Goal: Task Accomplishment & Management: Use online tool/utility

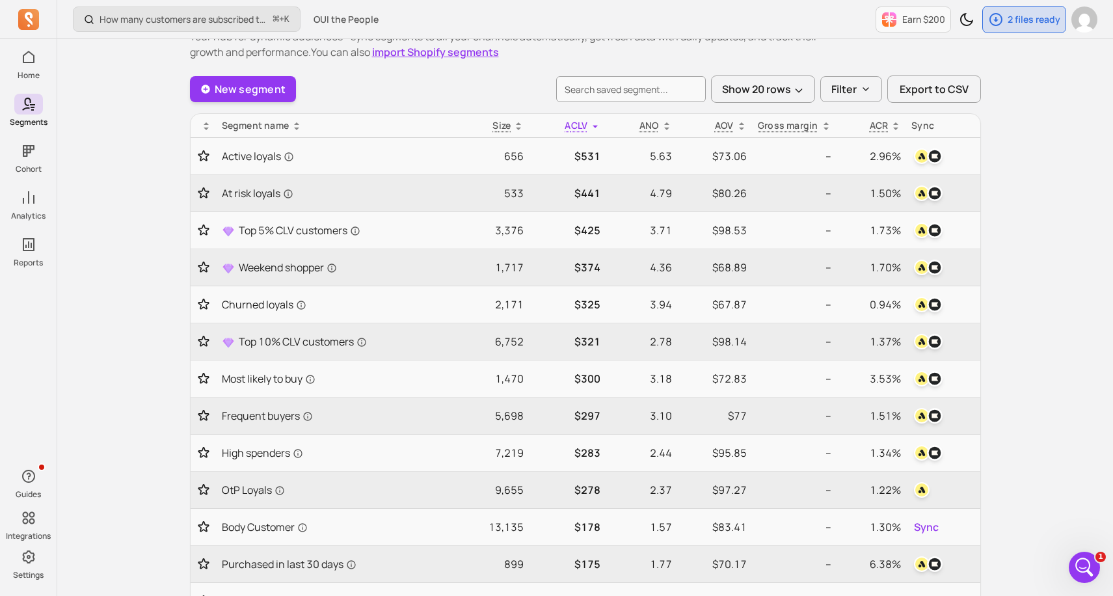
scroll to position [26, 0]
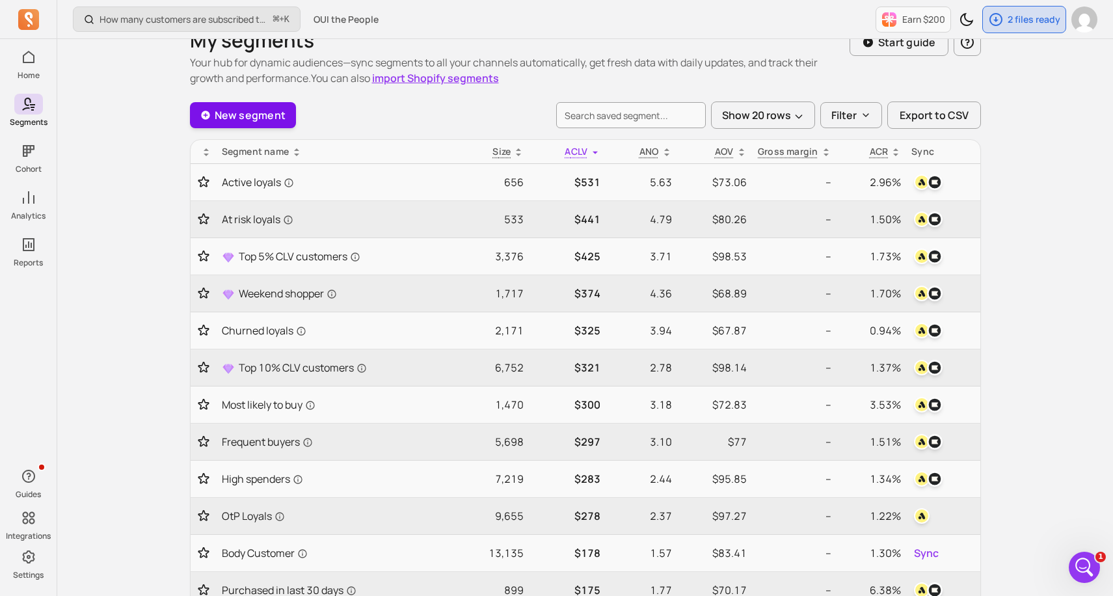
click at [280, 124] on link "New segment" at bounding box center [243, 115] width 107 height 26
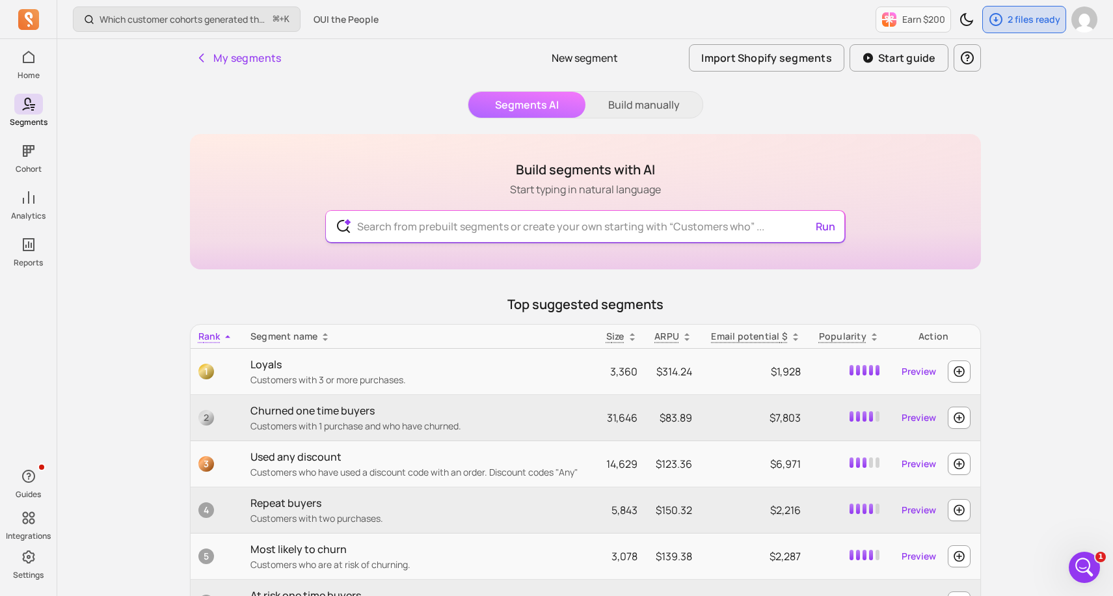
click at [511, 230] on input "text" at bounding box center [585, 226] width 477 height 31
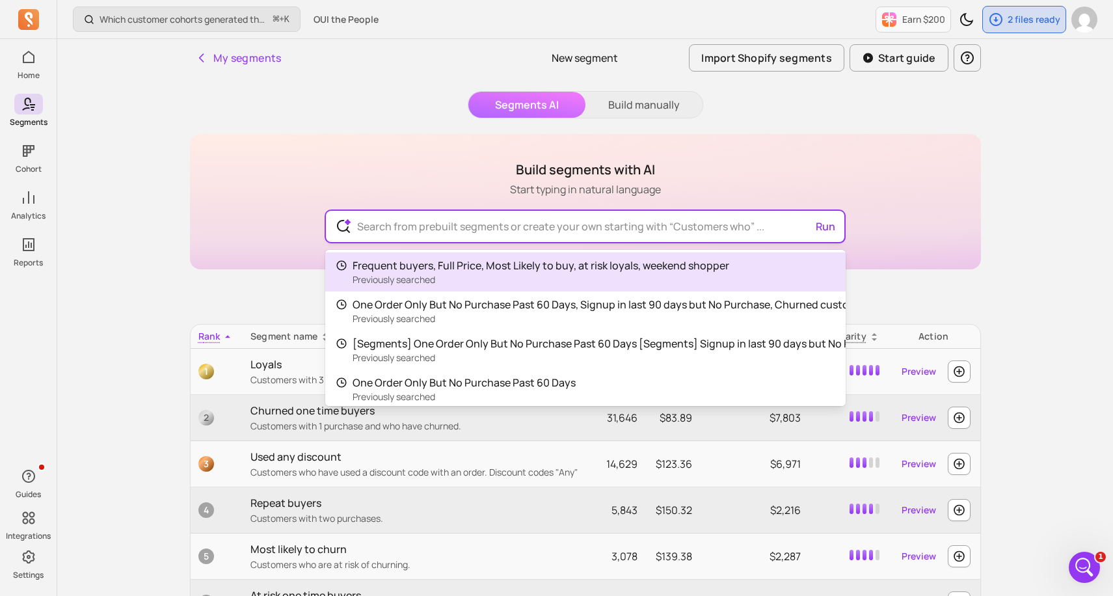
paste input "Customers who purchased only shave SKUs (razor, shaving gel, body balm, etc.) b…"
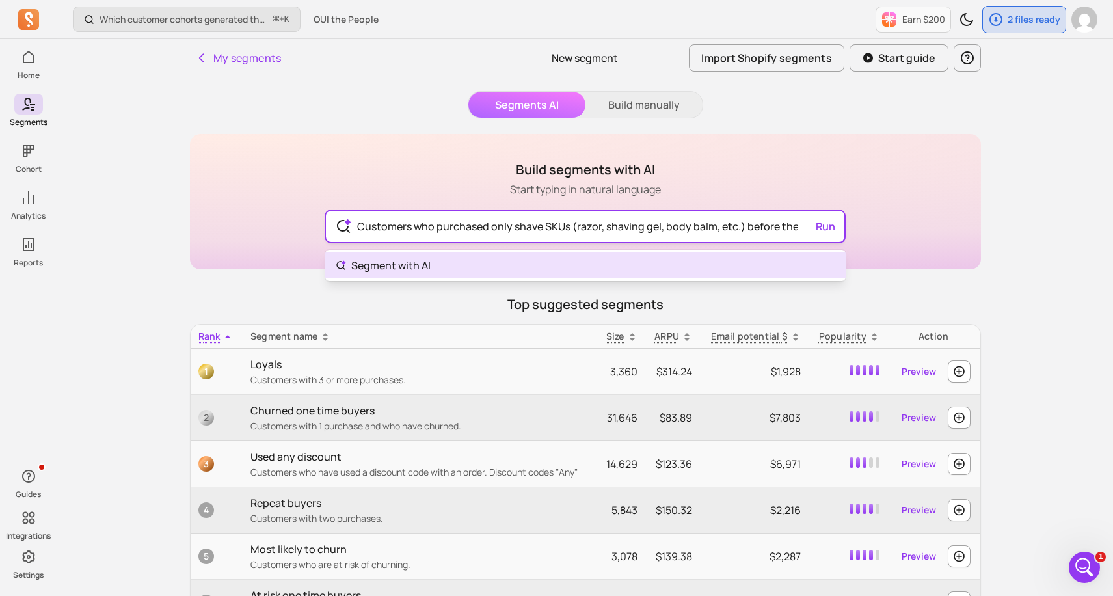
scroll to position [0, 949]
click at [820, 225] on input "Customers who purchased only shave SKUs (razor, shaving gel, body balm, etc.) b…" at bounding box center [585, 226] width 477 height 31
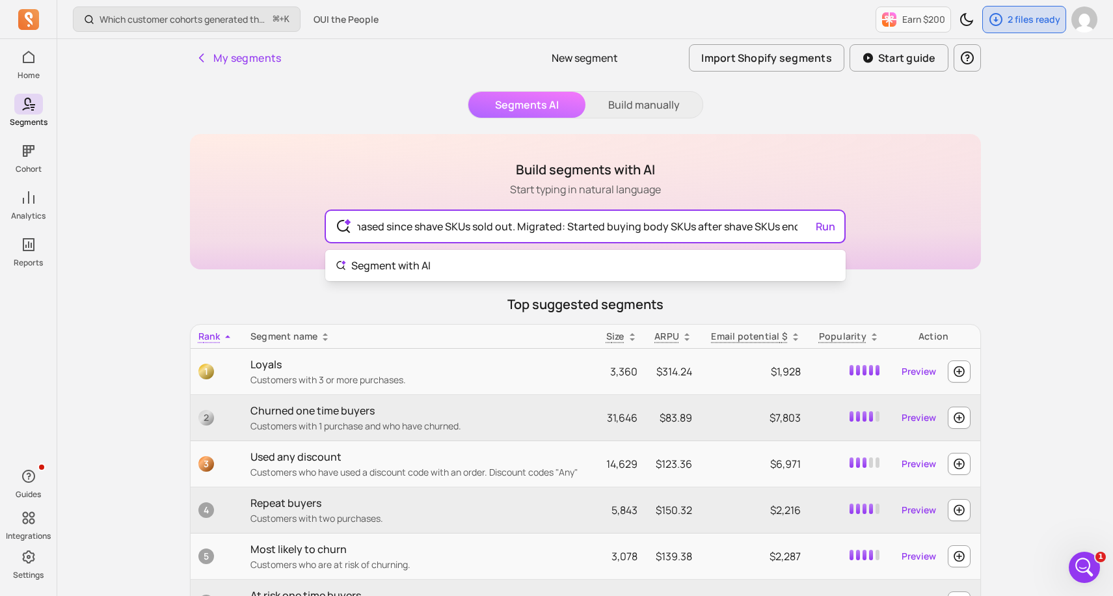
type input "Customers who purchased only shave SKUs (razor, shaving gel, body balm, etc.) b…"
click at [599, 284] on div "Build segments with AI Start typing in natural language Customers who purchased…" at bounding box center [585, 418] width 791 height 569
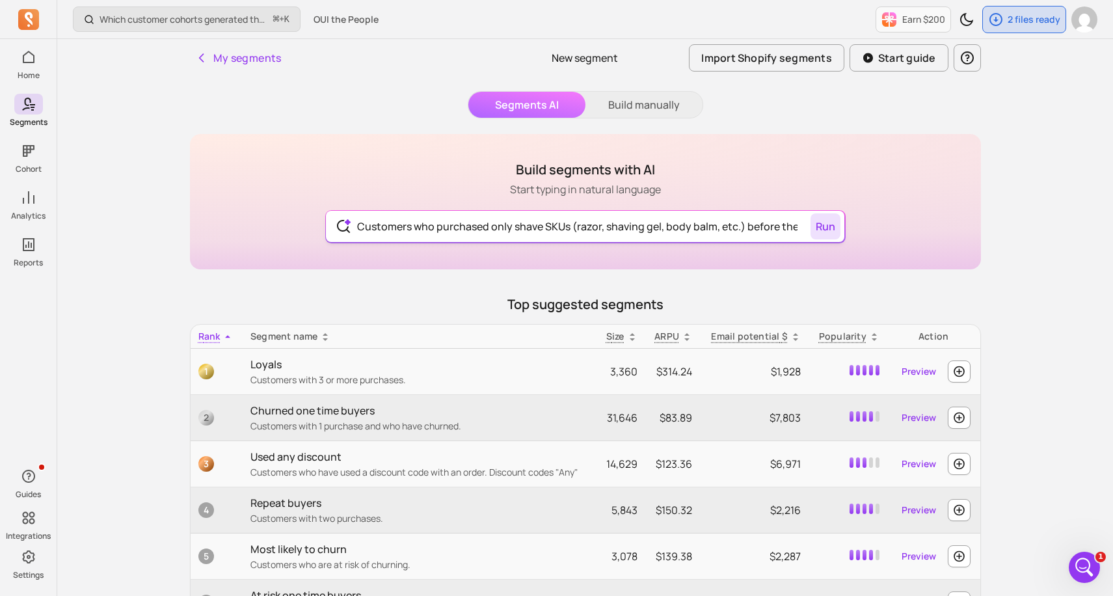
click at [834, 229] on button "Run" at bounding box center [826, 226] width 30 height 26
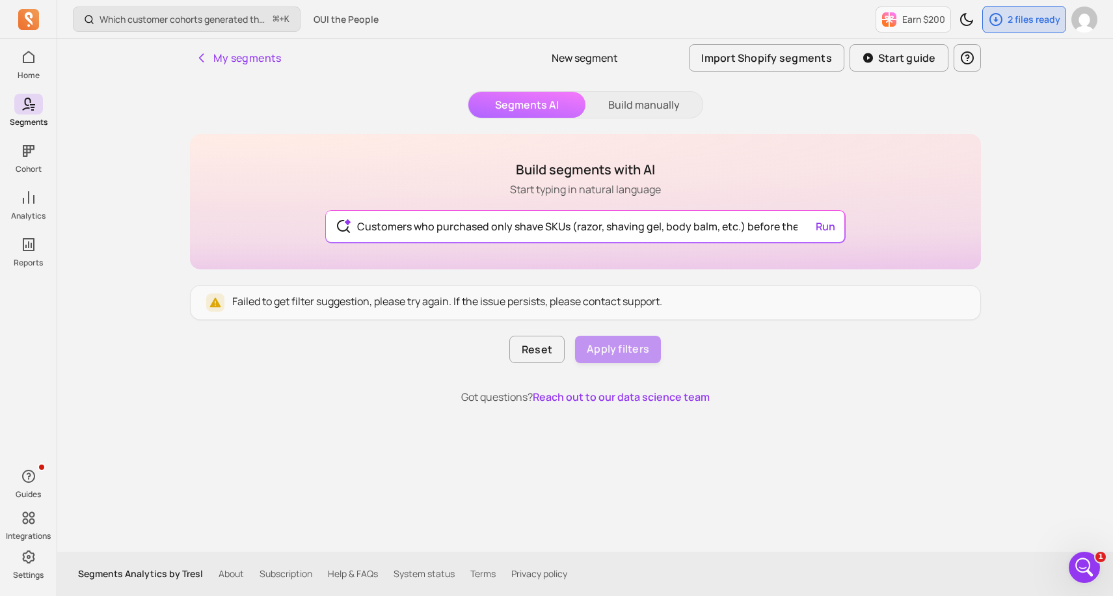
click at [1096, 569] on div "Open Intercom Messenger" at bounding box center [1084, 567] width 43 height 43
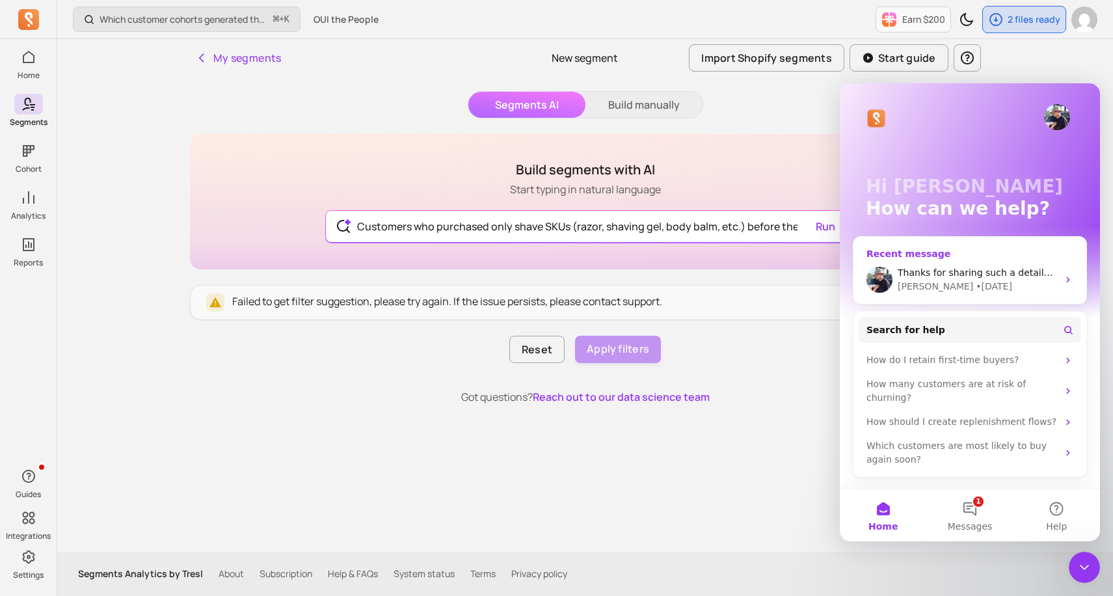
click at [976, 288] on div "• [DATE]" at bounding box center [994, 287] width 36 height 14
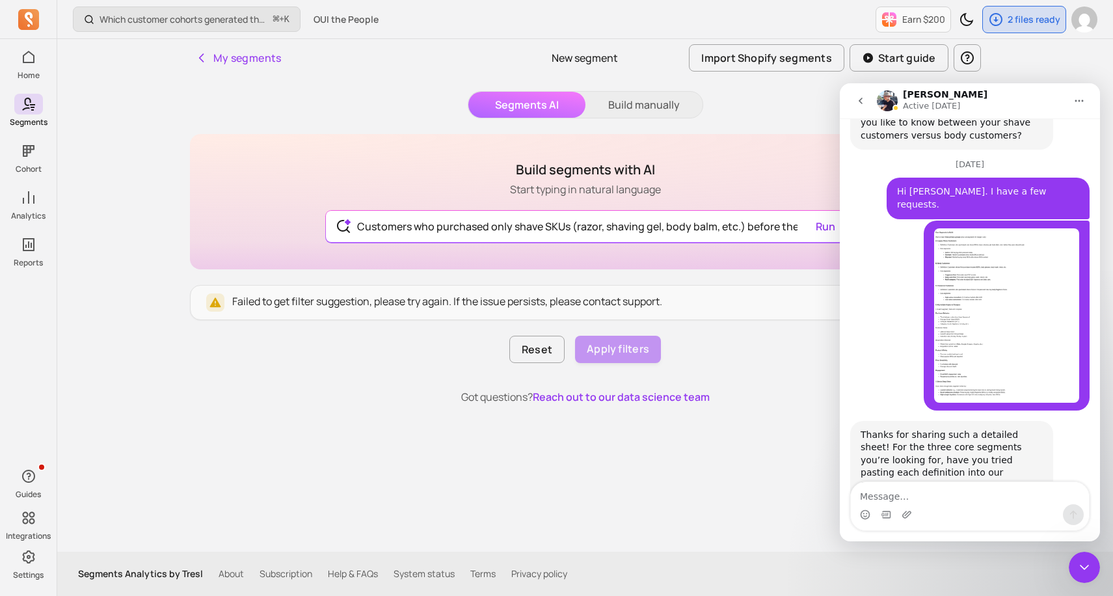
scroll to position [1234, 0]
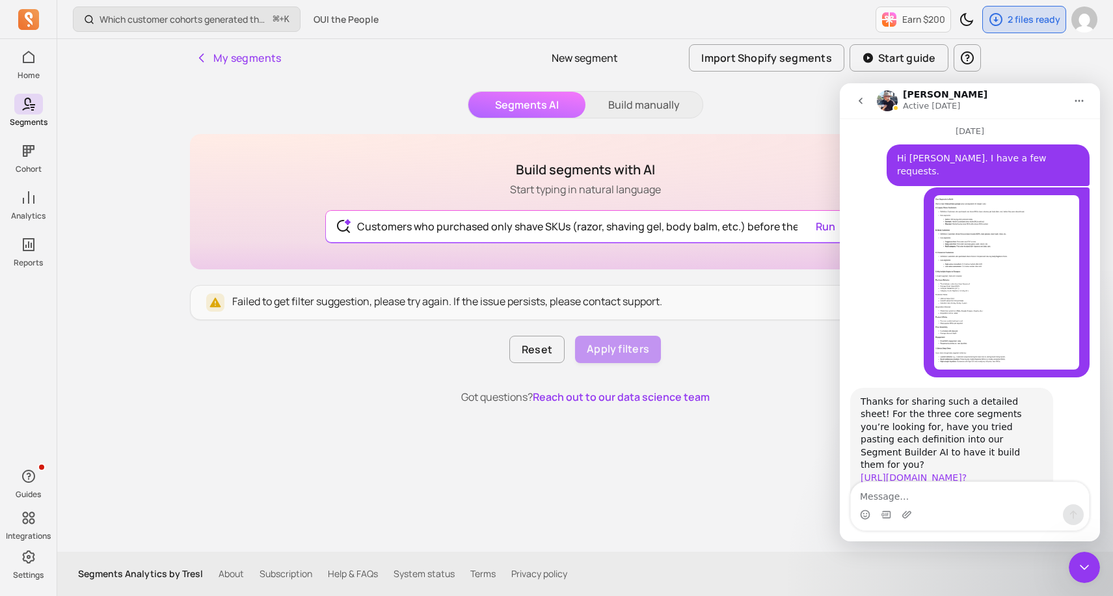
click at [943, 500] on textarea "Message…" at bounding box center [970, 493] width 238 height 22
type textarea "H"
type textarea "yes but the AI can't filter a setup like the below - Customers who purchased on…"
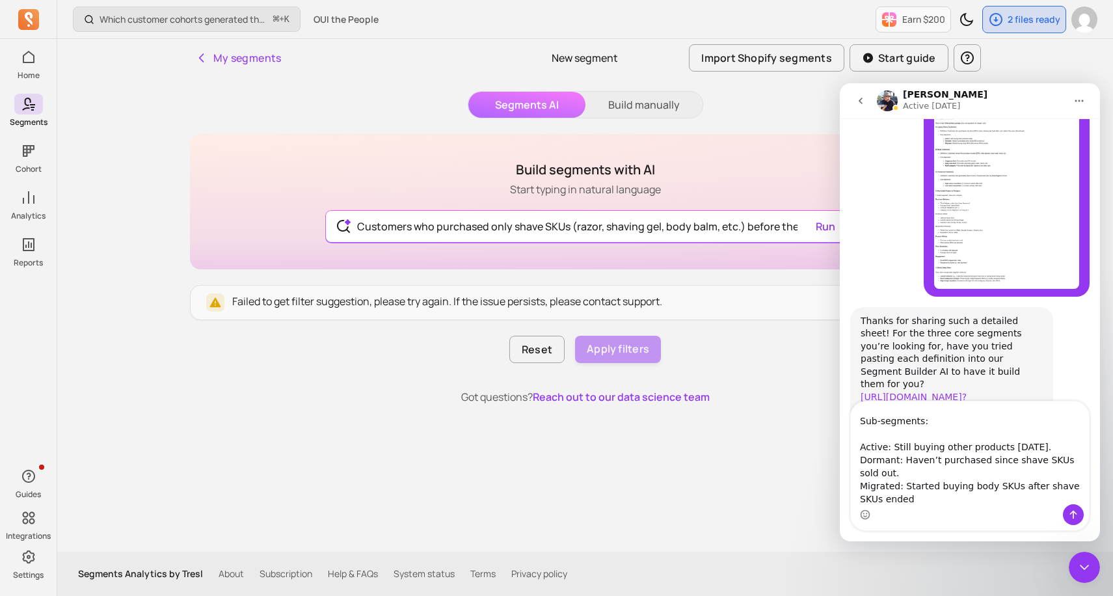
scroll to position [14, 0]
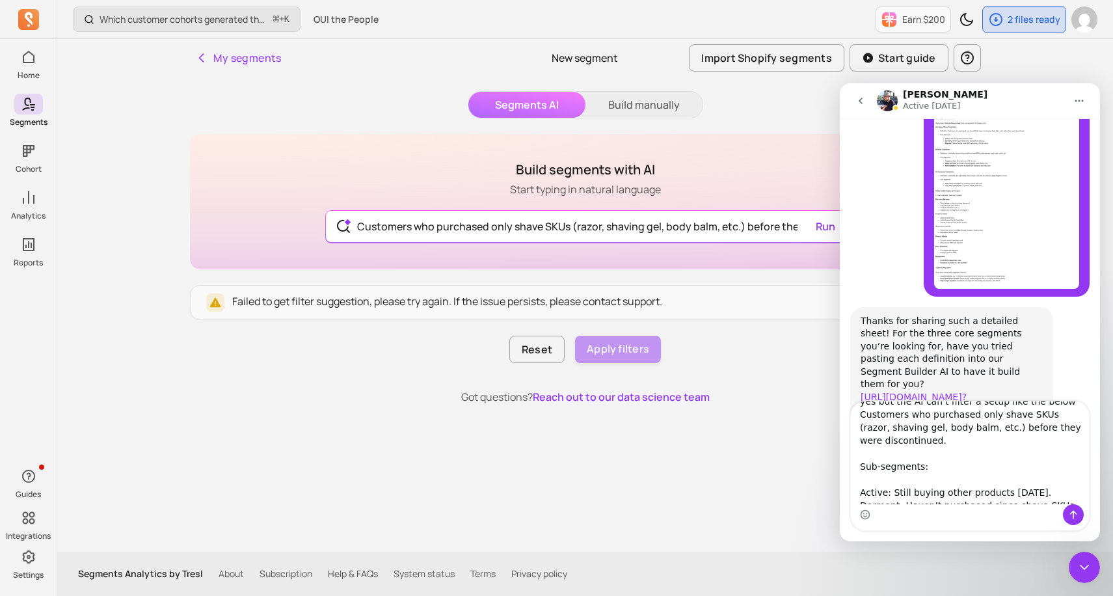
drag, startPoint x: 960, startPoint y: 484, endPoint x: 958, endPoint y: 401, distance: 82.7
click at [958, 401] on textarea "yes but the AI can't filter a setup like the below - Customers who purchased on…" at bounding box center [970, 452] width 238 height 103
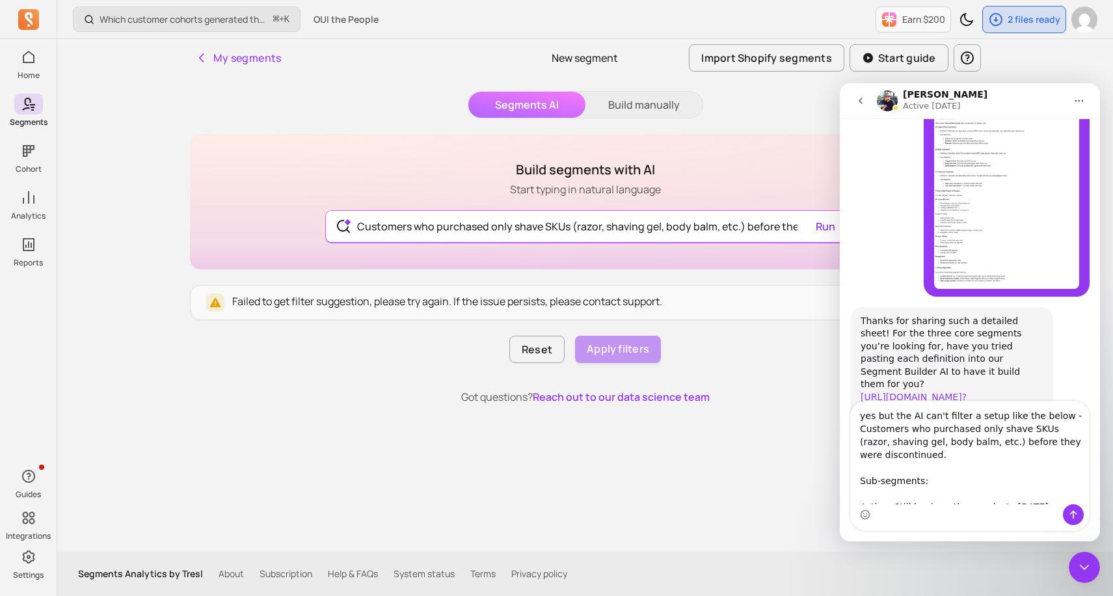
click at [951, 454] on textarea "yes but the AI can't filter a setup like the below - Customers who purchased on…" at bounding box center [970, 452] width 238 height 103
click at [860, 433] on textarea "yes but the AI can't filter a setup like the below - Customers who purchased on…" at bounding box center [970, 452] width 238 height 103
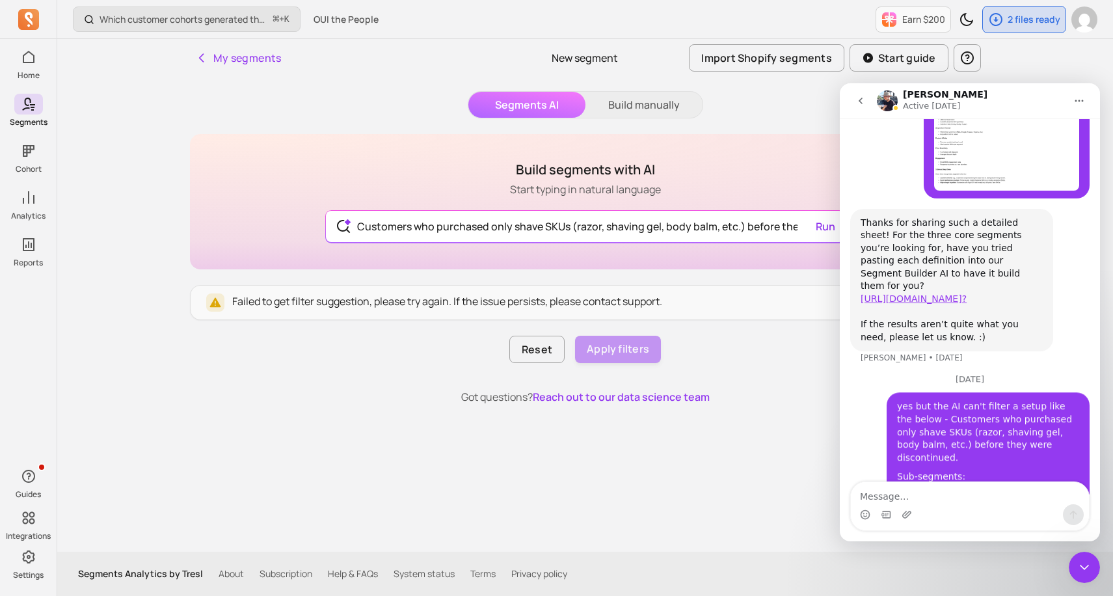
scroll to position [1418, 0]
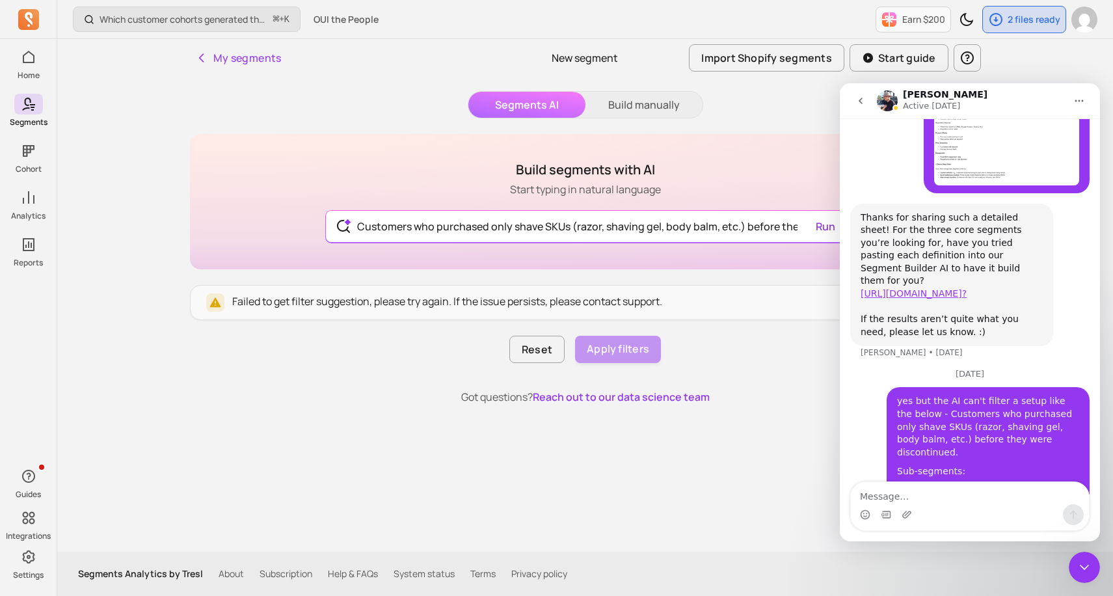
click at [1085, 564] on icon "Close Intercom Messenger" at bounding box center [1085, 568] width 16 height 16
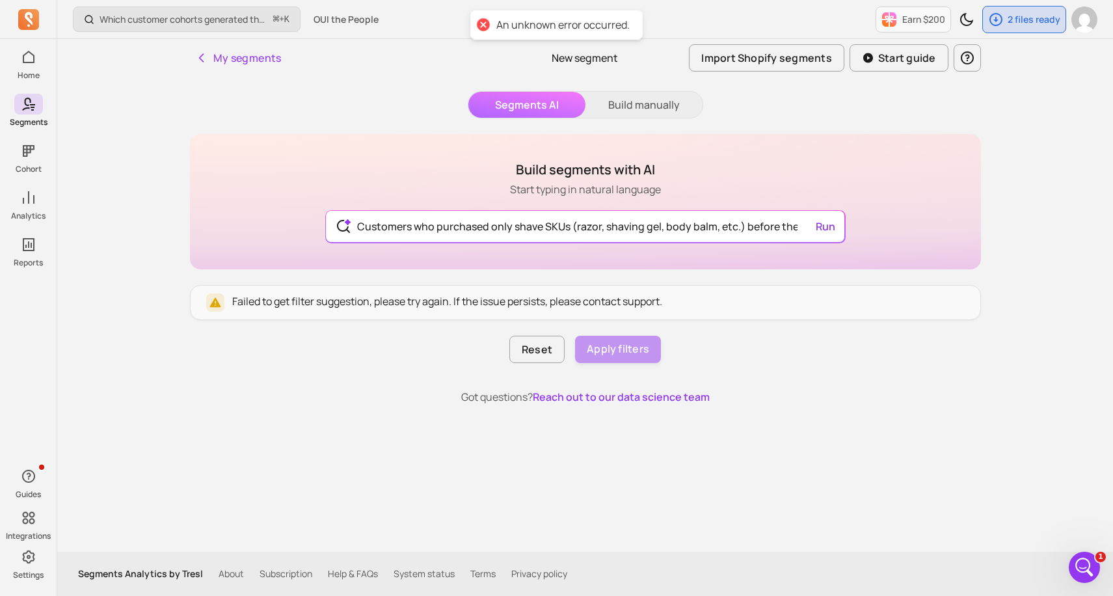
click at [1083, 563] on icon "Open Intercom Messenger" at bounding box center [1084, 567] width 21 height 21
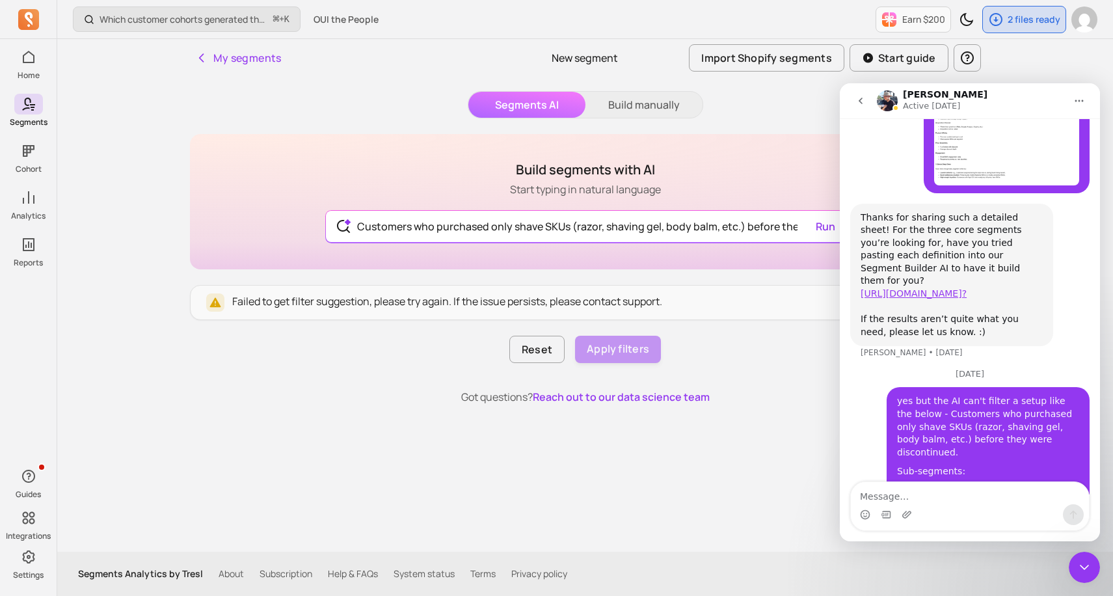
click at [1063, 257] on div "Thanks for sharing such a detailed sheet! For the three core segments you’re lo…" at bounding box center [969, 287] width 239 height 167
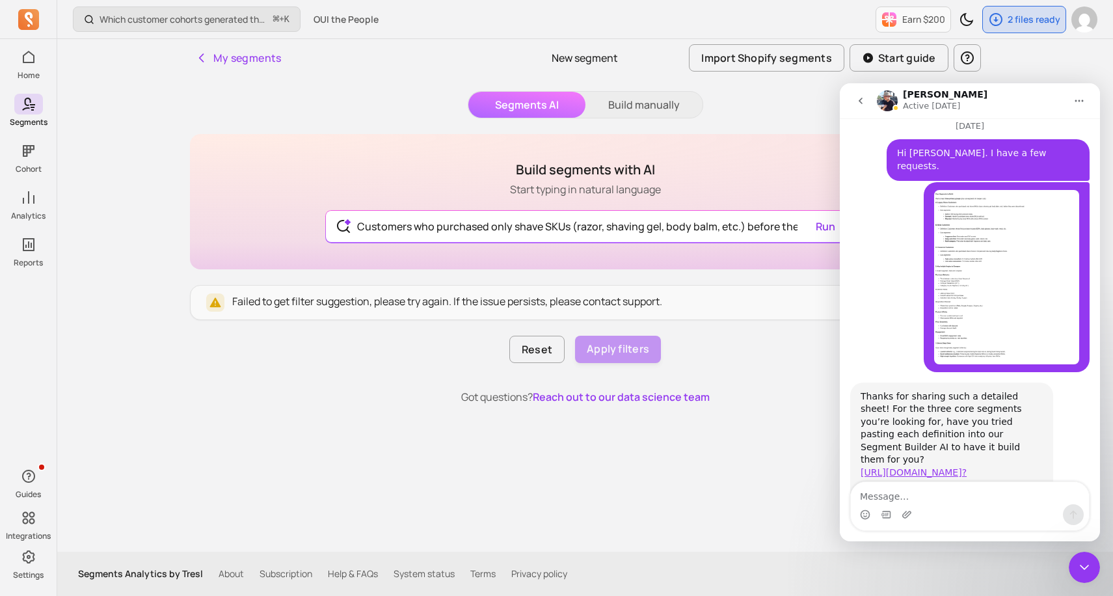
scroll to position [1210, 0]
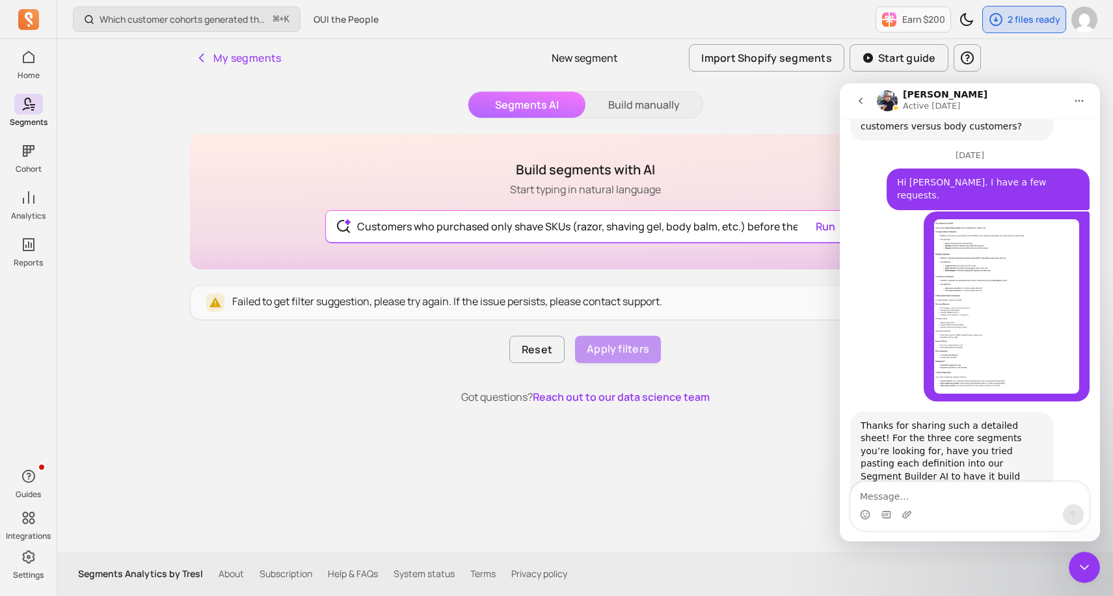
click at [1076, 60] on div "Which customer cohorts generated the most orders? ⌘ + K OUI the People Earn $20…" at bounding box center [585, 298] width 1056 height 596
click at [1078, 567] on icon "Close Intercom Messenger" at bounding box center [1085, 568] width 16 height 16
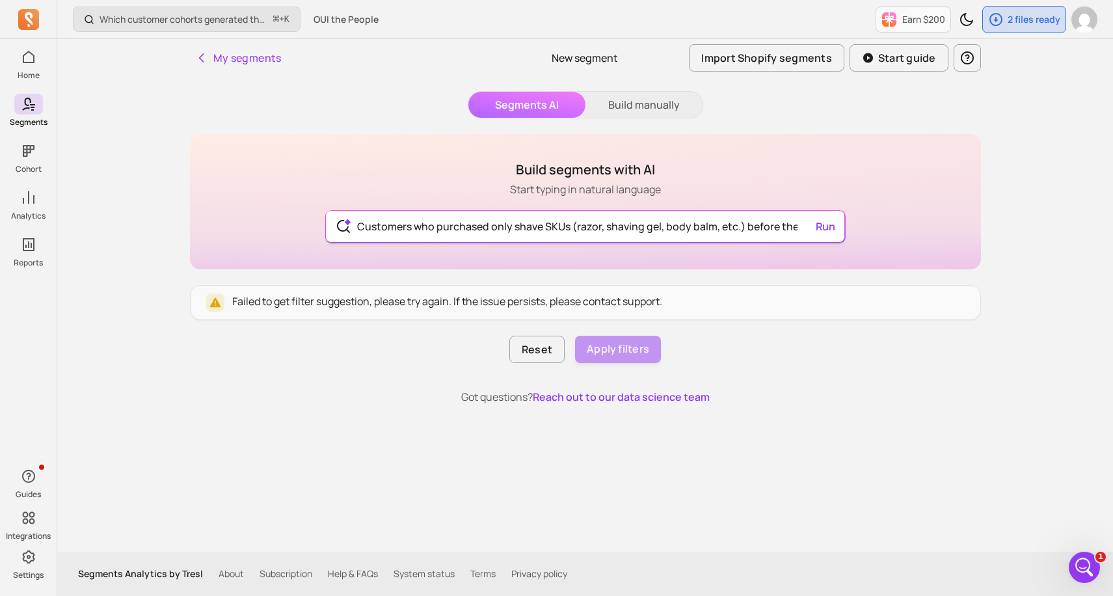
type input "Customers who purchased only shave SKUs (razor, shaving gel, body balm, etc.) b…"
click at [664, 219] on input "Customers who purchased only shave SKUs (razor, shaving gel, body balm, etc.) b…" at bounding box center [585, 226] width 477 height 31
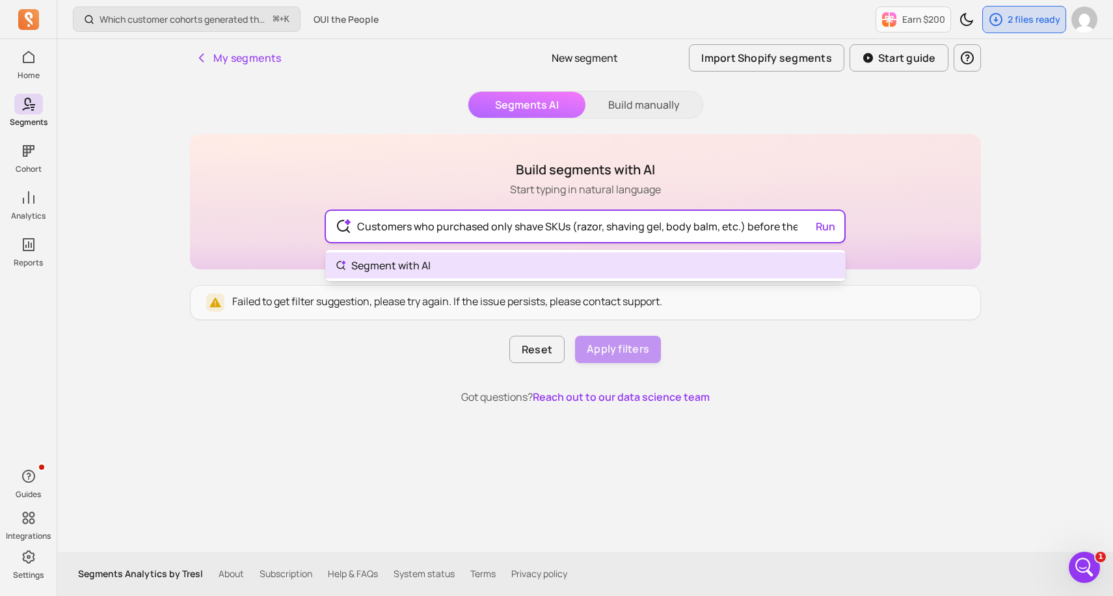
click at [664, 219] on input "Customers who purchased only shave SKUs (razor, shaving gel, body balm, etc.) b…" at bounding box center [585, 226] width 477 height 31
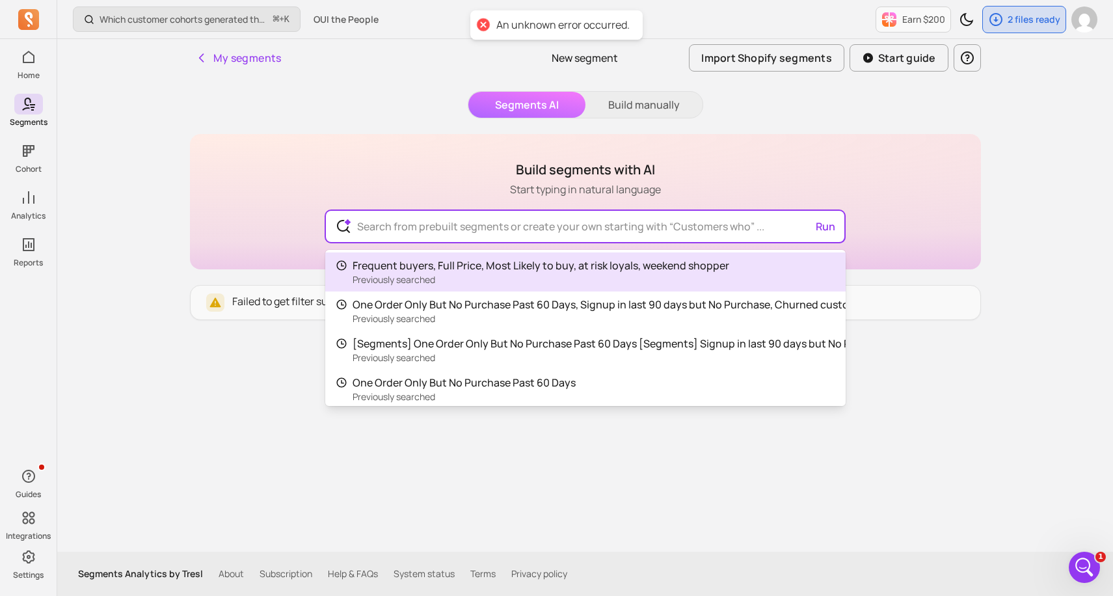
click at [1087, 567] on icon "Open Intercom Messenger" at bounding box center [1084, 567] width 21 height 21
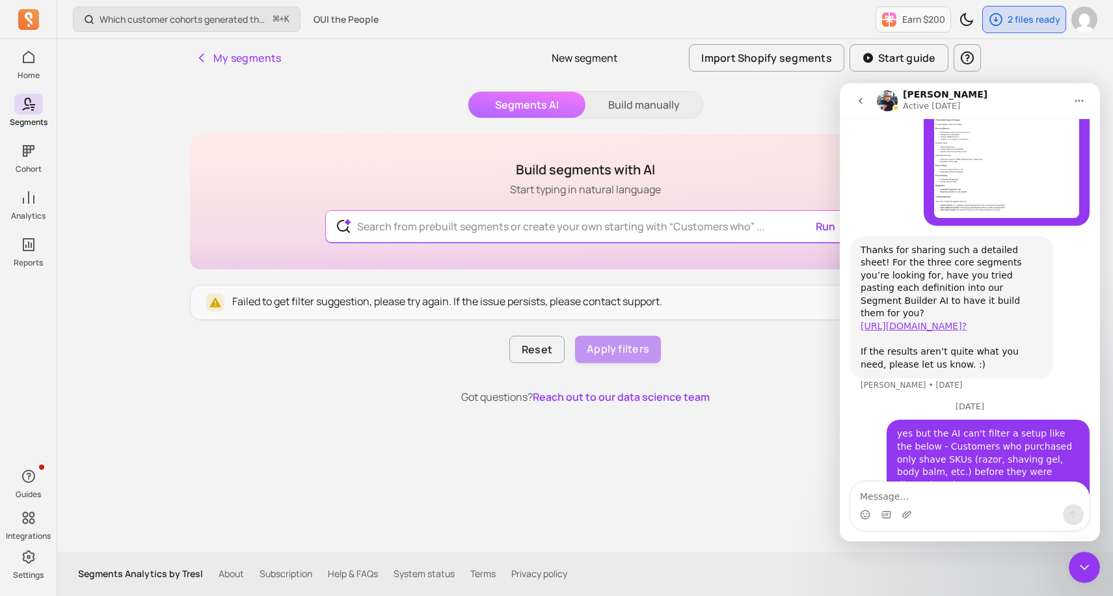
scroll to position [1418, 0]
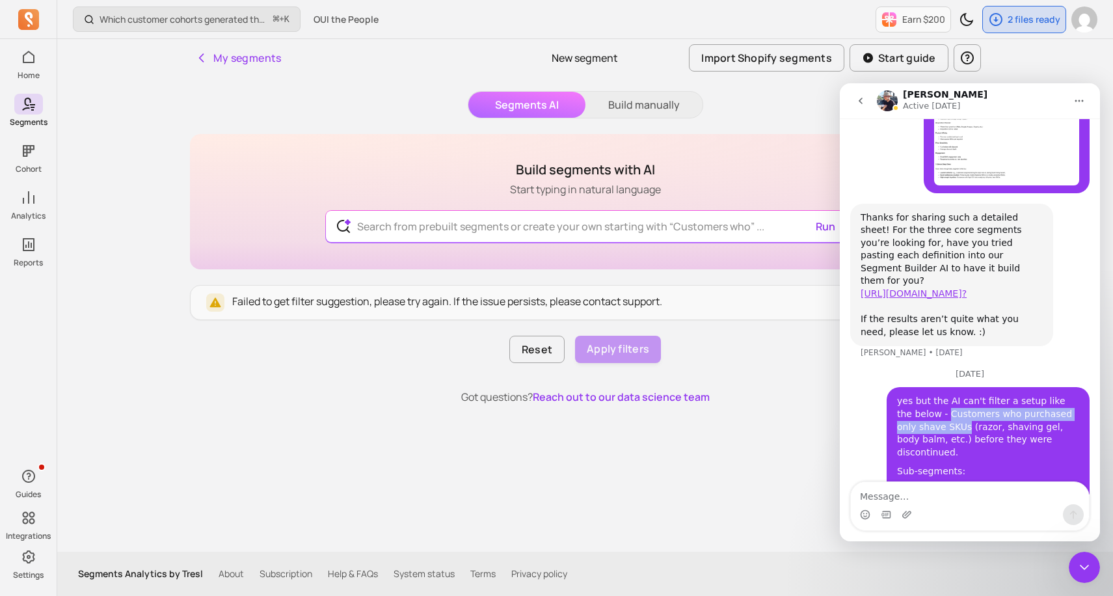
drag, startPoint x: 933, startPoint y: 340, endPoint x: 946, endPoint y: 349, distance: 16.3
click at [946, 395] on div "yes but the AI can't filter a setup like the below - Customers who purchased on…" at bounding box center [988, 427] width 182 height 64
copy div "Customers who purchased only shave SKUs"
click at [787, 422] on div "Build segments with AI Start typing in natural language Run Failed to get filte…" at bounding box center [585, 313] width 791 height 358
click at [1084, 566] on icon "Close Intercom Messenger" at bounding box center [1085, 568] width 16 height 16
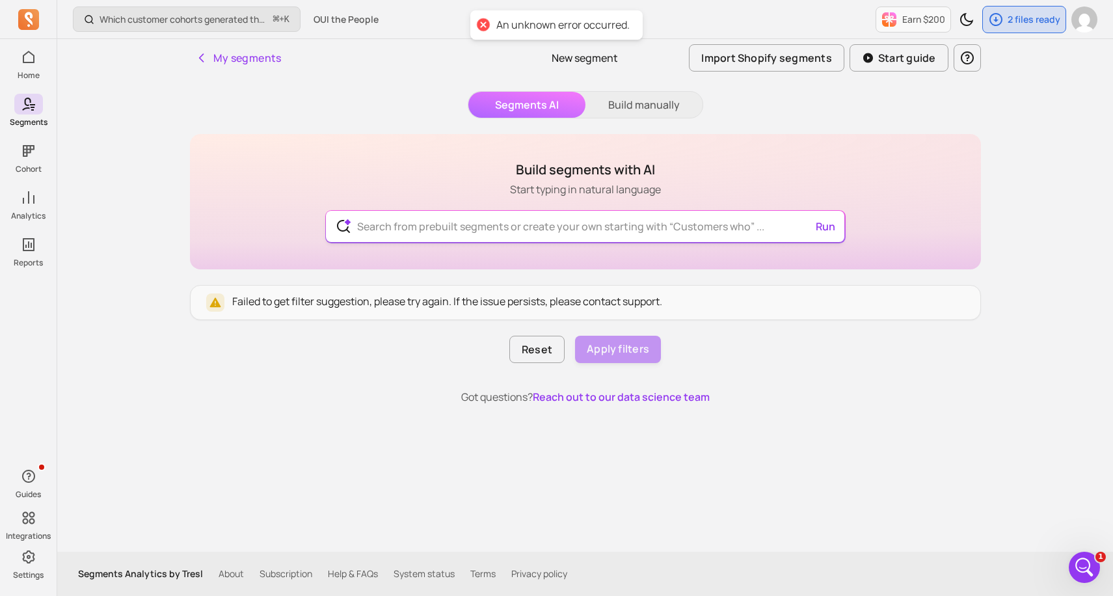
click at [453, 230] on input "text" at bounding box center [585, 226] width 477 height 31
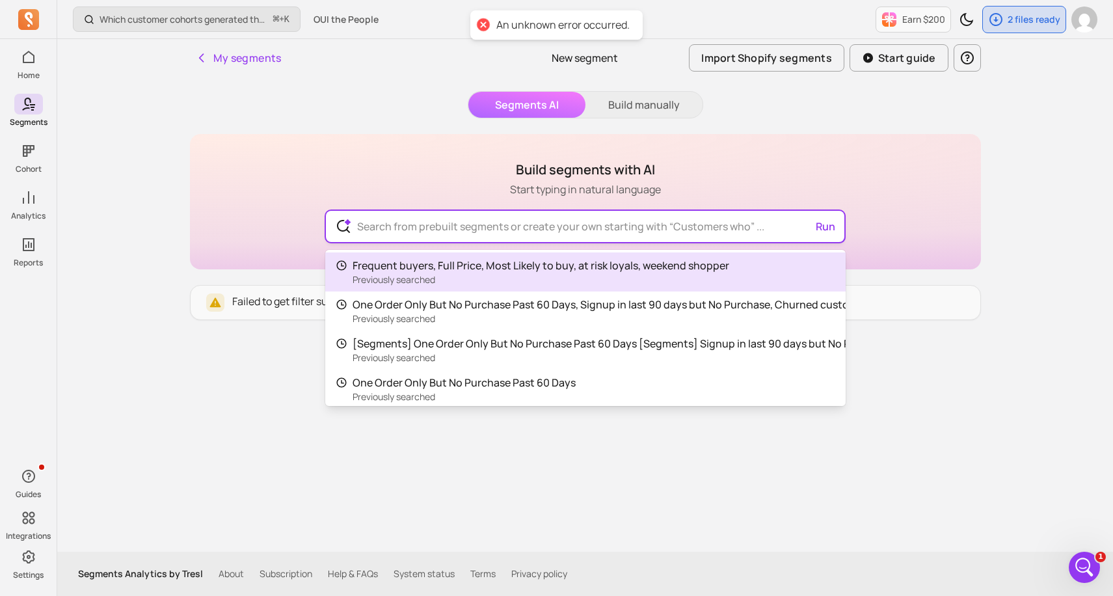
paste input "Customers who purchased only shave SKUs"
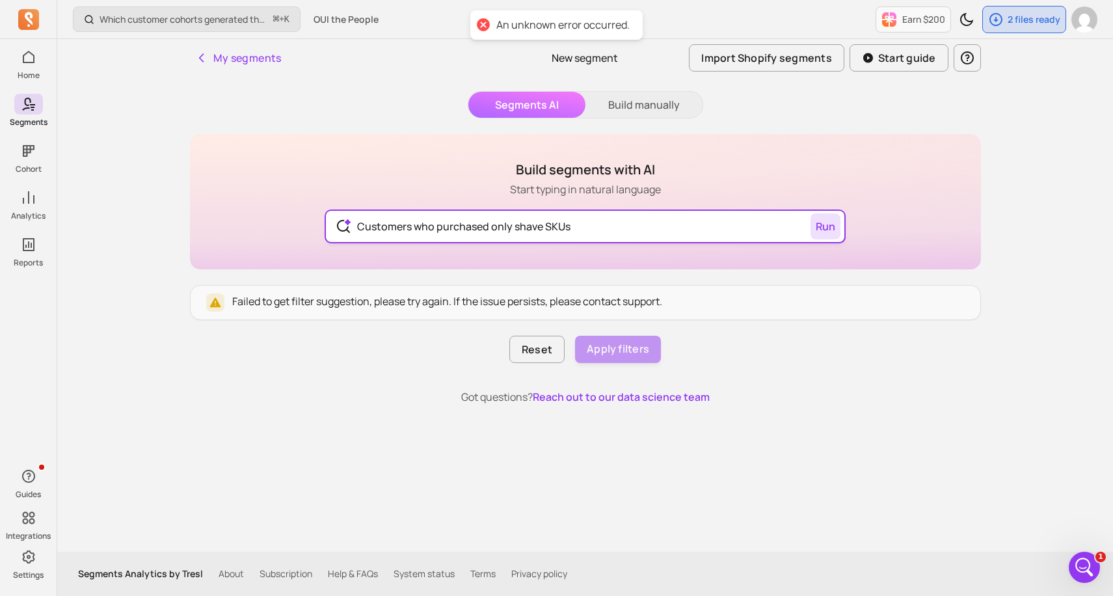
type input "Customers who purchased only shave SKUs"
click at [833, 216] on button "Run" at bounding box center [826, 226] width 30 height 26
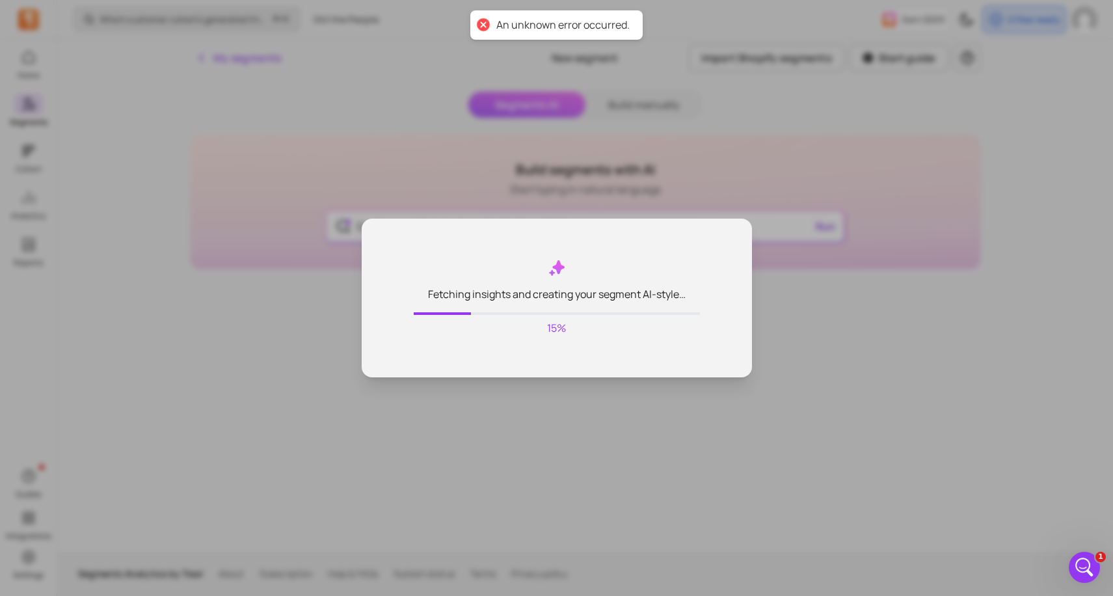
click at [1085, 569] on icon "Open Intercom Messenger" at bounding box center [1084, 567] width 21 height 21
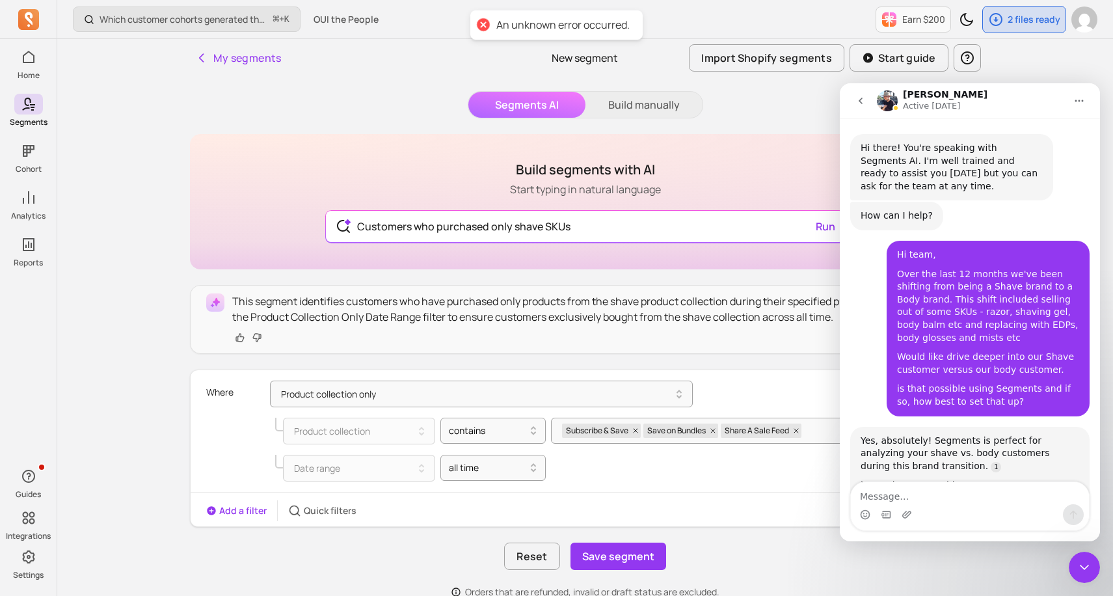
scroll to position [1098, 0]
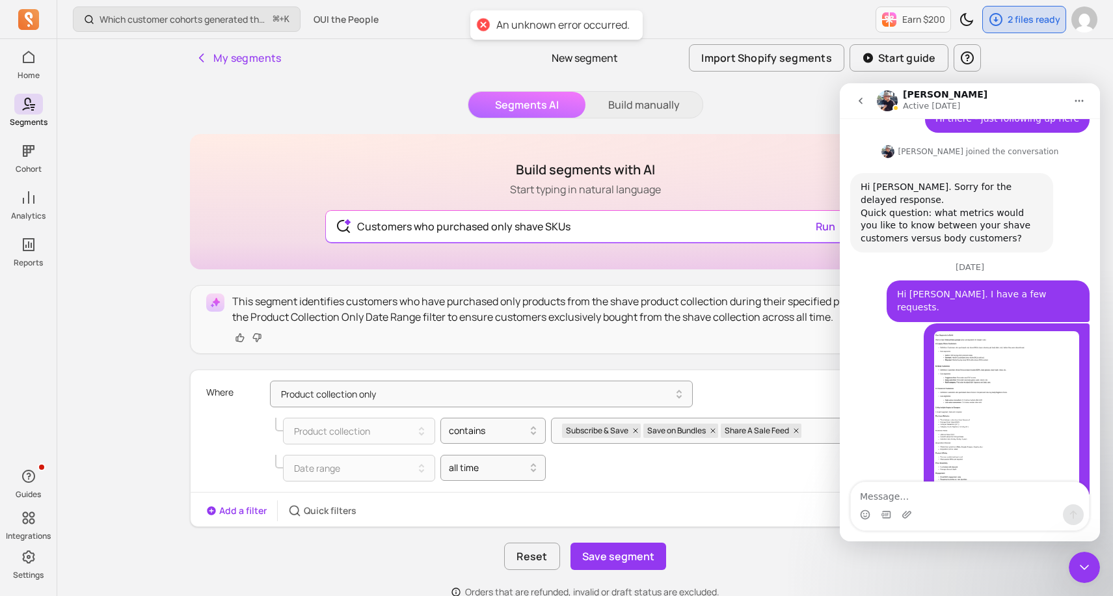
click at [866, 104] on button "go back" at bounding box center [861, 100] width 25 height 25
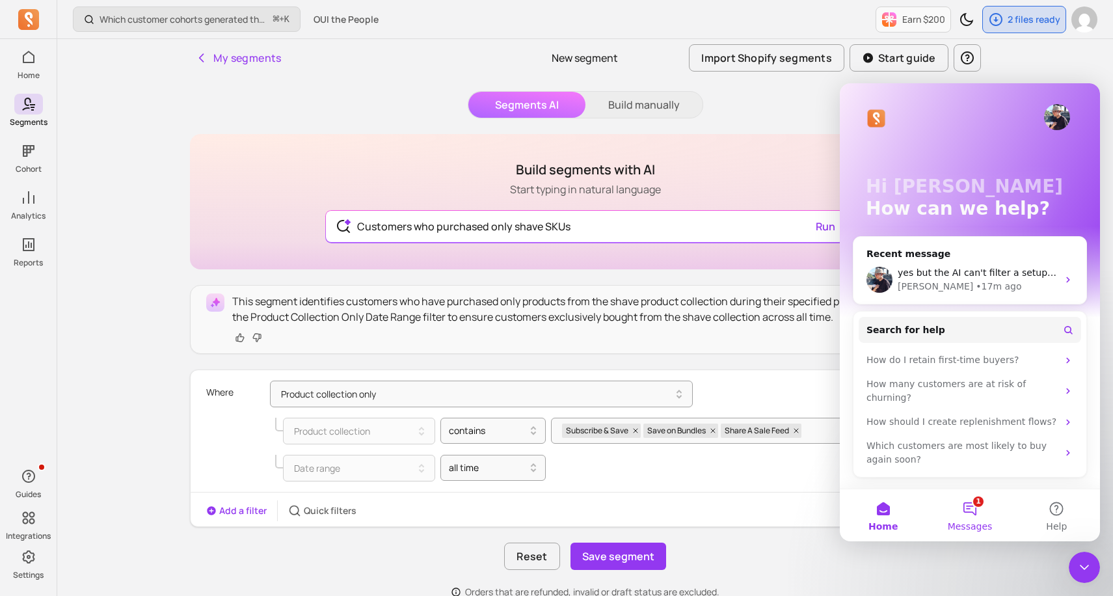
click at [966, 513] on button "1 Messages" at bounding box center [970, 515] width 87 height 52
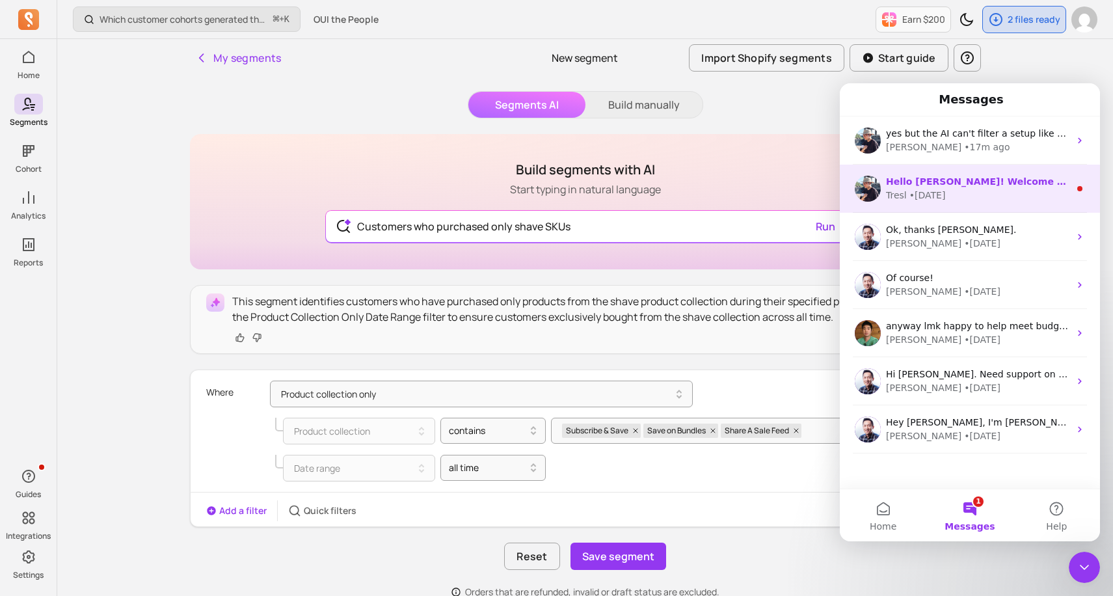
click at [966, 200] on div "Tresl • [DATE]" at bounding box center [978, 196] width 184 height 14
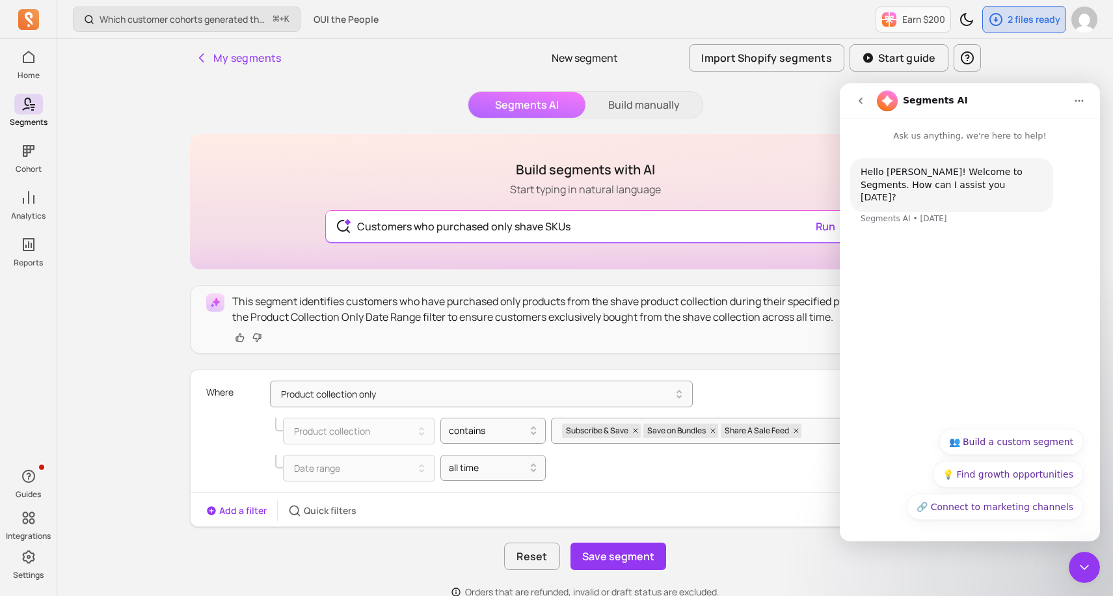
click at [852, 98] on button "go back" at bounding box center [861, 100] width 25 height 25
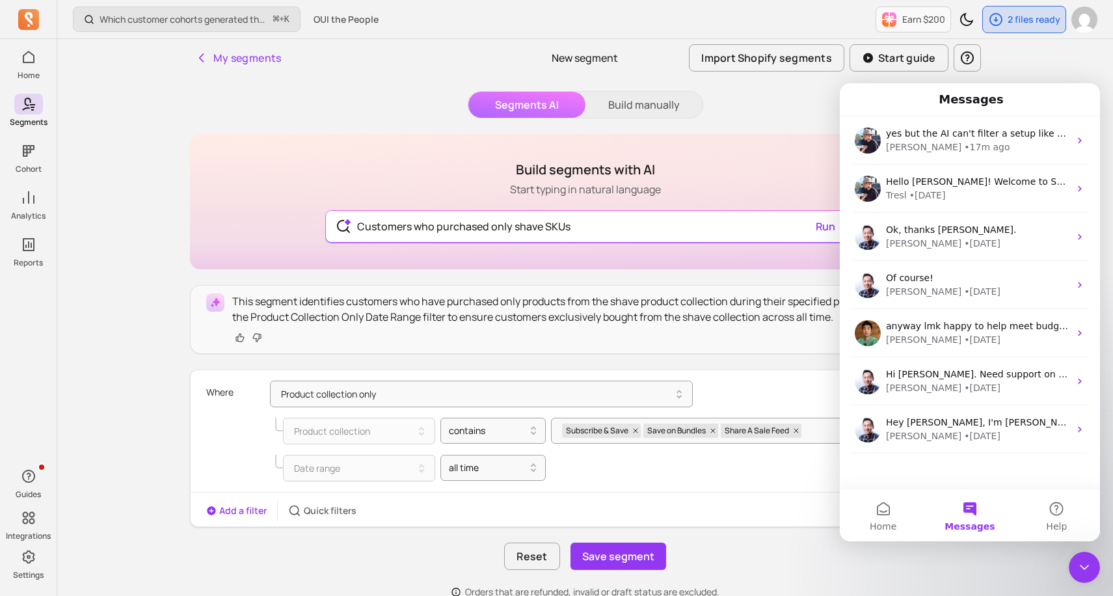
click at [1092, 562] on icon "Close Intercom Messenger" at bounding box center [1085, 568] width 16 height 16
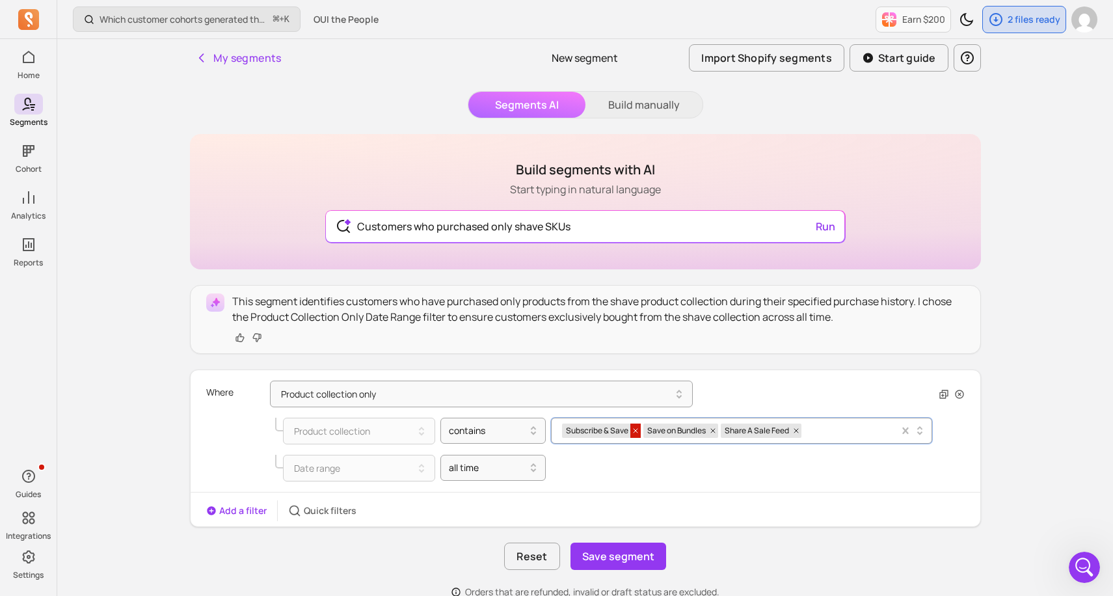
click at [634, 431] on icon at bounding box center [636, 431] width 8 height 8
click at [634, 431] on icon at bounding box center [632, 431] width 8 height 8
click at [634, 431] on icon at bounding box center [638, 431] width 8 height 8
click at [623, 431] on div at bounding box center [737, 430] width 350 height 5
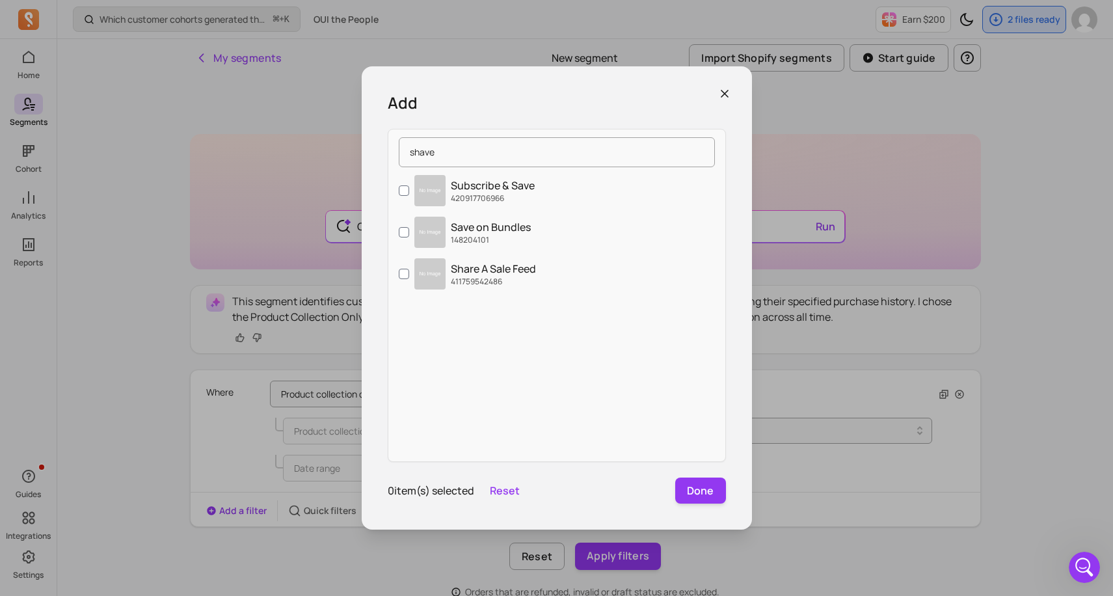
type input "shave"
click at [723, 96] on icon "button" at bounding box center [724, 93] width 13 height 13
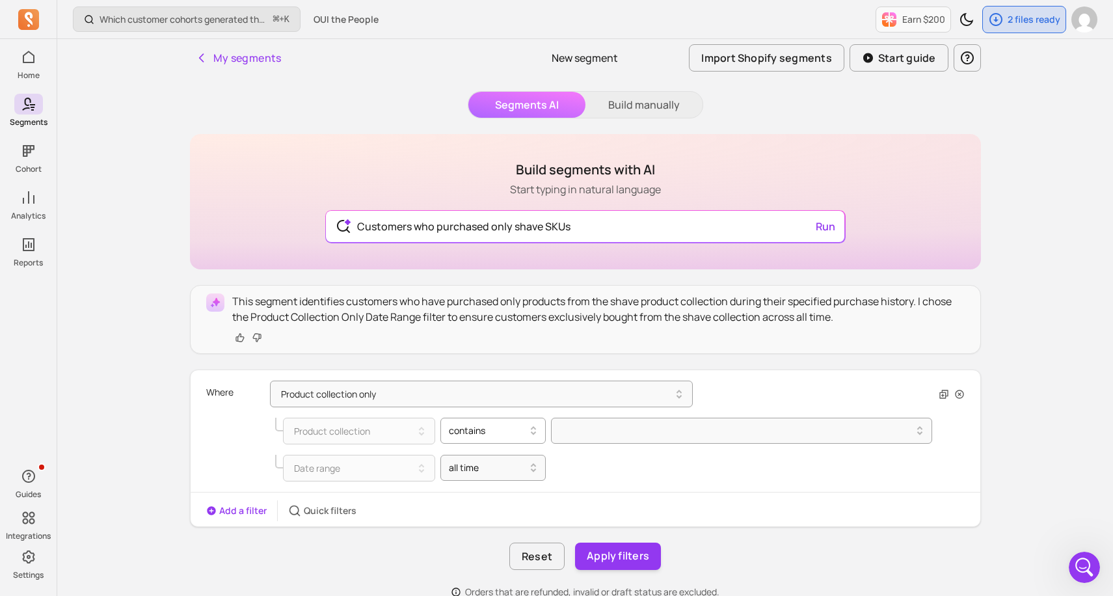
click at [472, 428] on div at bounding box center [488, 431] width 78 height 16
click at [416, 396] on button "Product collection only" at bounding box center [481, 394] width 423 height 27
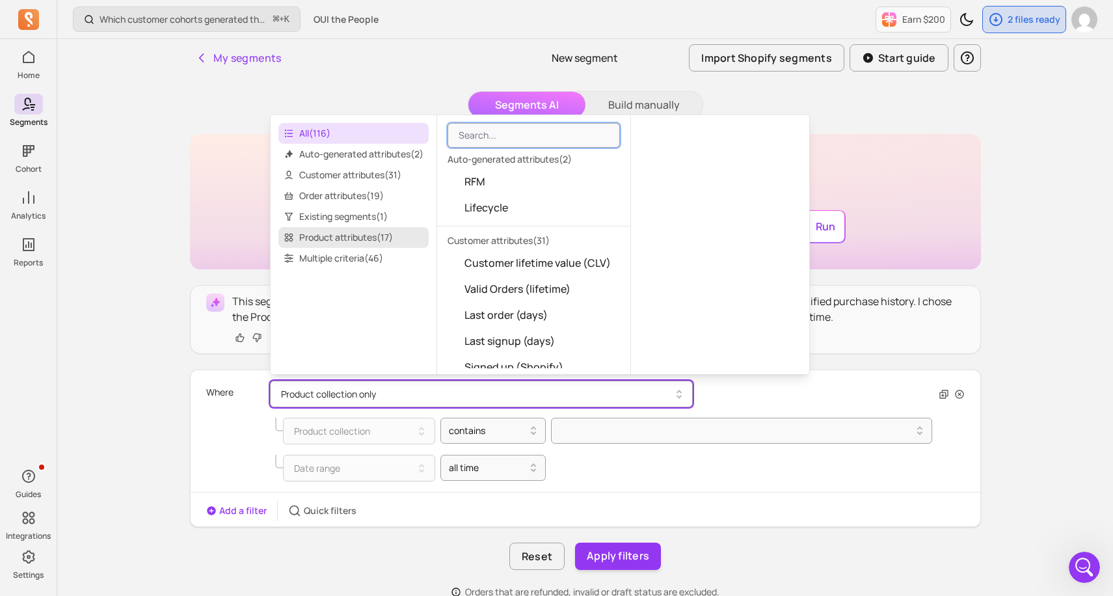
click at [368, 244] on span "Product attributes ( 17 )" at bounding box center [354, 237] width 150 height 21
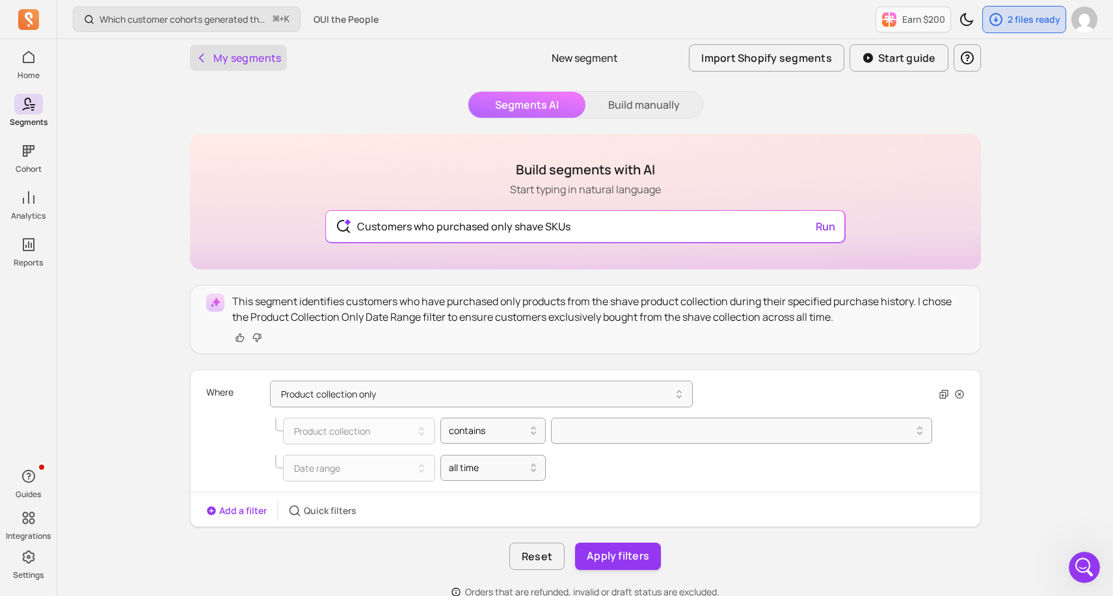
click at [249, 62] on button "My segments" at bounding box center [238, 58] width 97 height 26
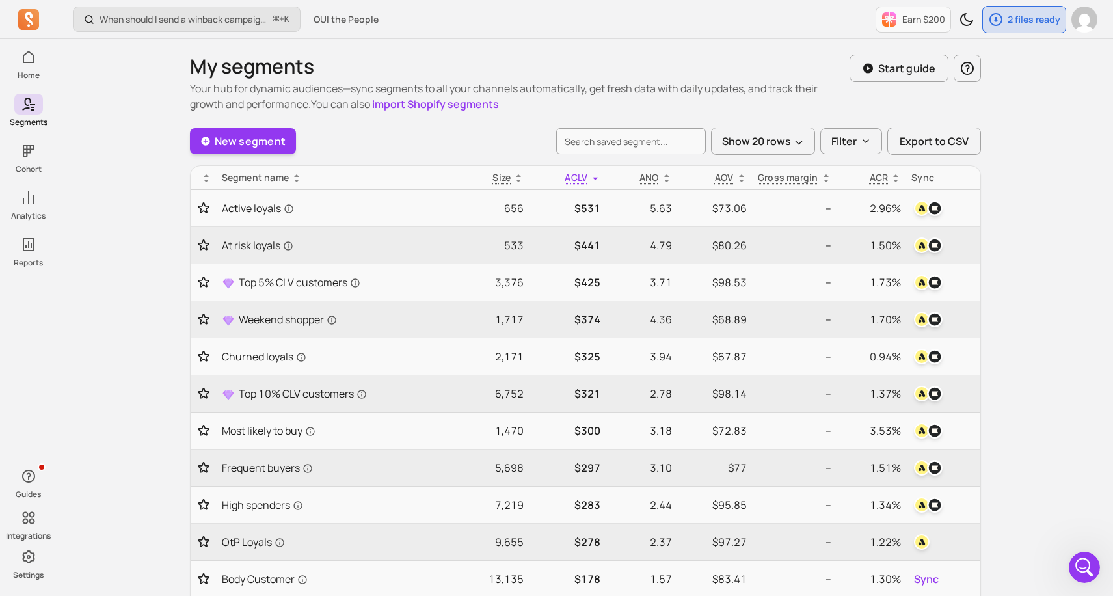
scroll to position [355, 0]
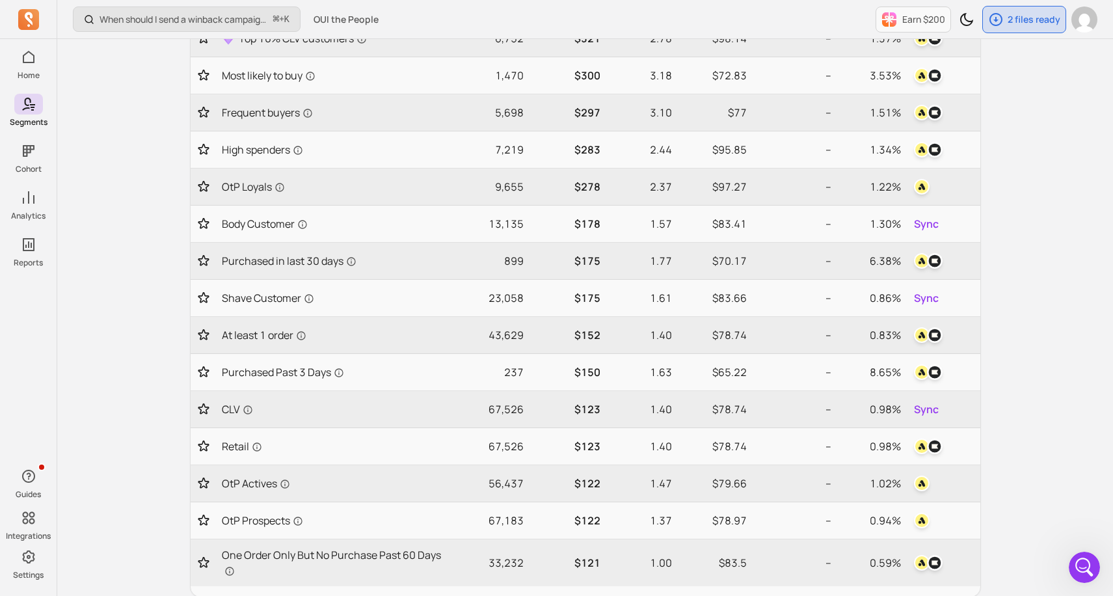
click at [1055, 267] on div "When should I send a winback campaign to prevent churn? ⌘ + K OUI the People Ea…" at bounding box center [585, 272] width 1056 height 1255
